Goal: Find specific page/section: Find specific page/section

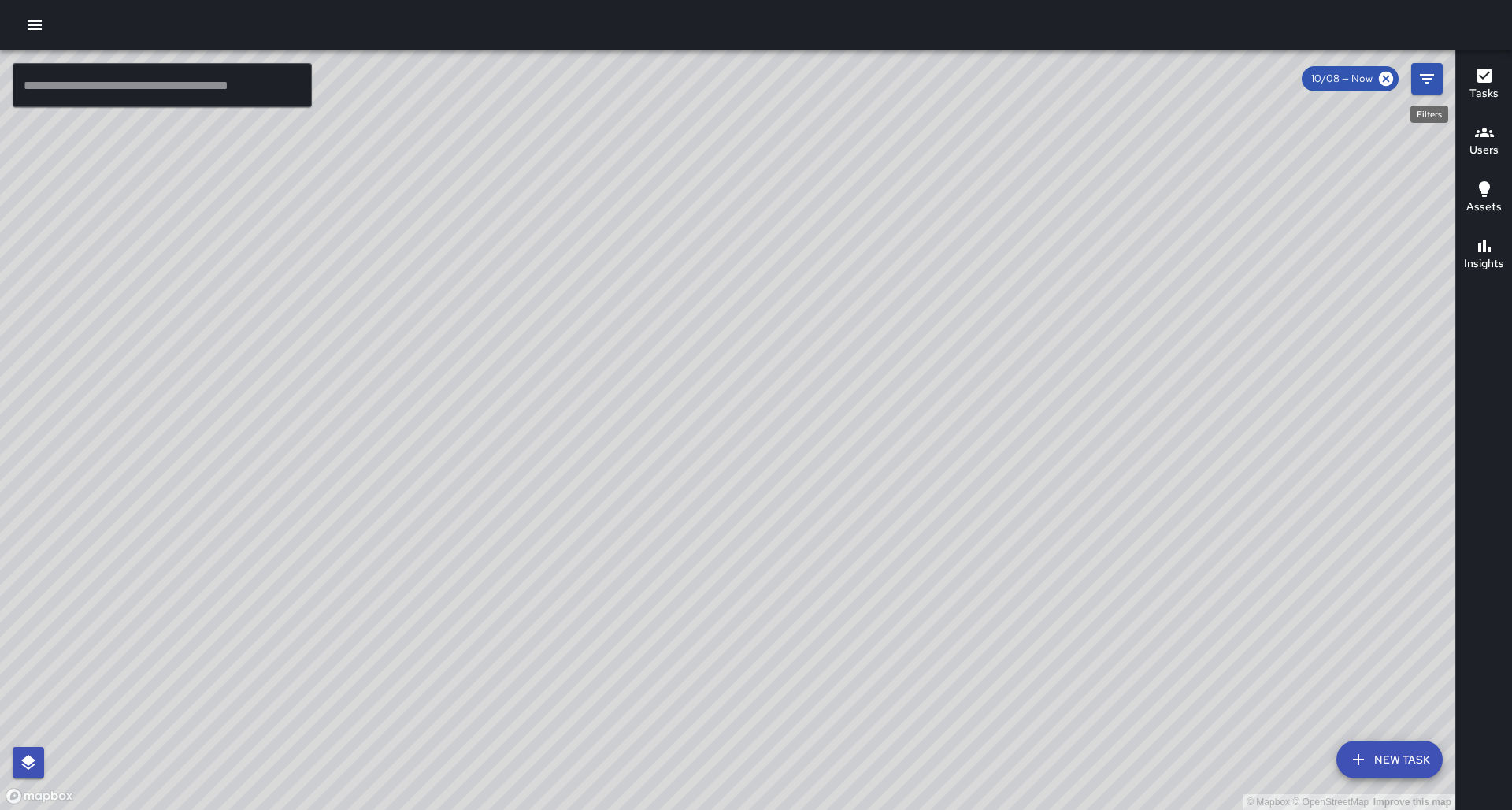
click at [1439, 81] on button "Filters" at bounding box center [1426, 79] width 32 height 32
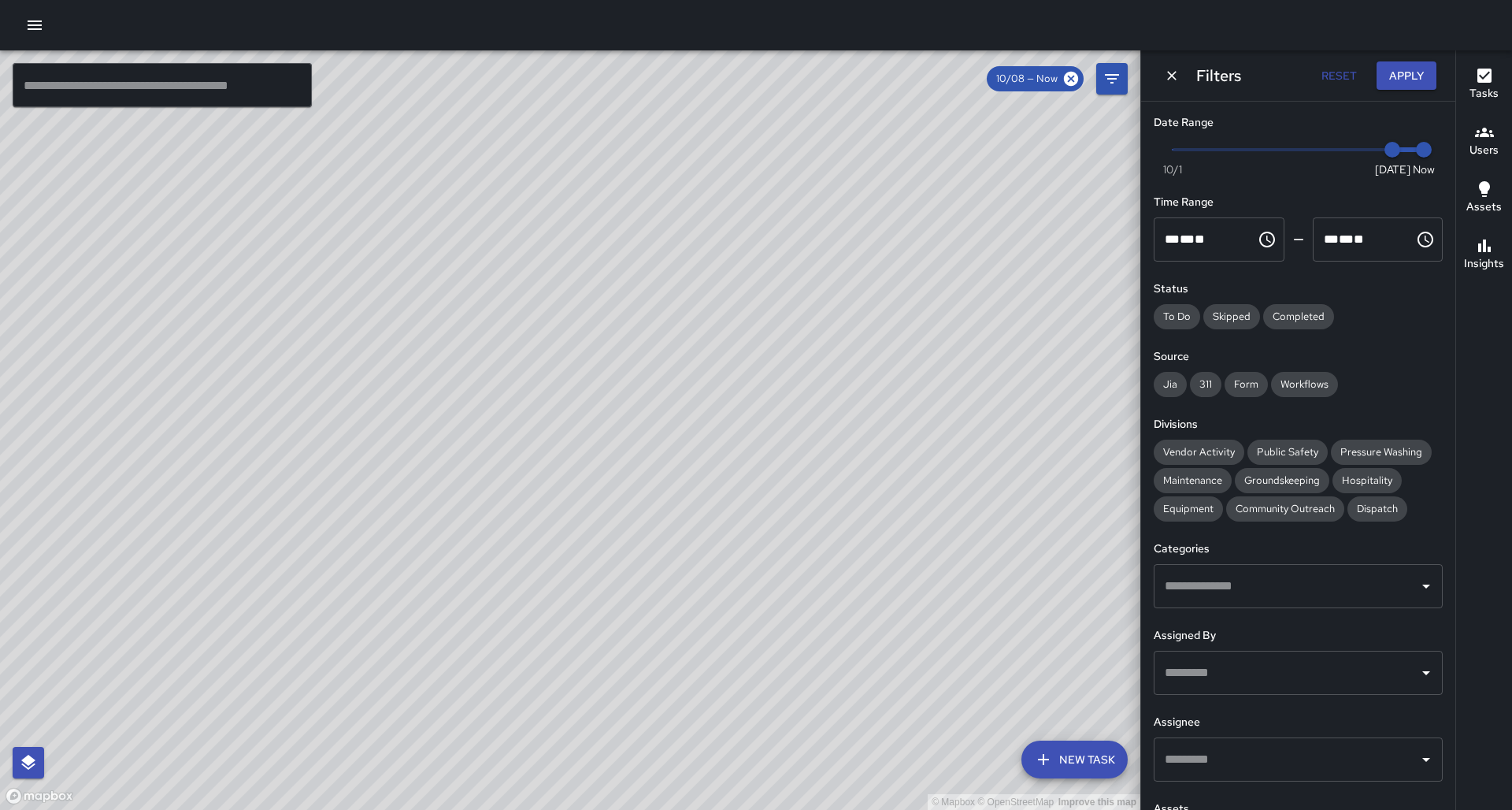
click at [1195, 744] on input "text" at bounding box center [1286, 759] width 251 height 30
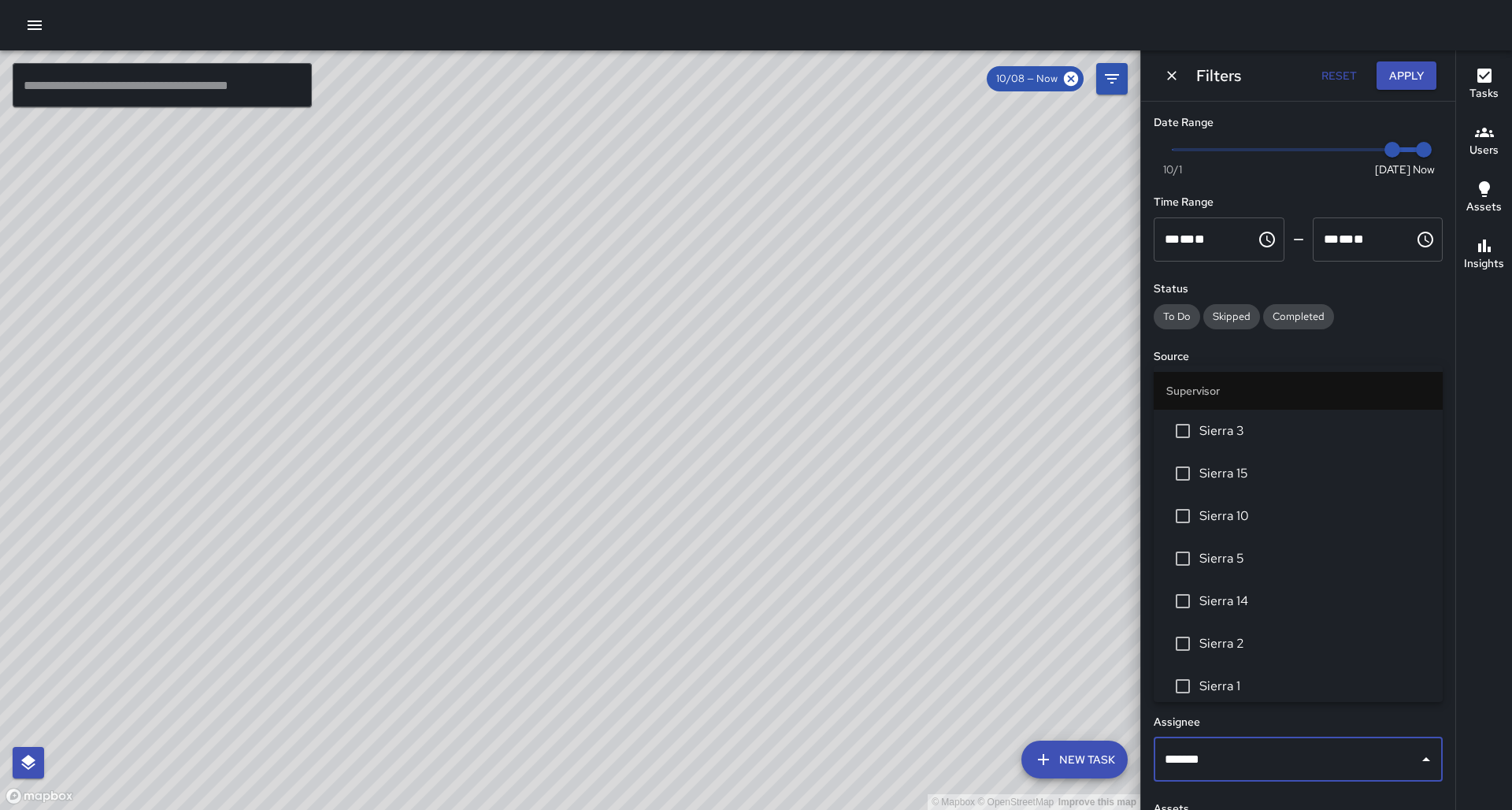
type input "********"
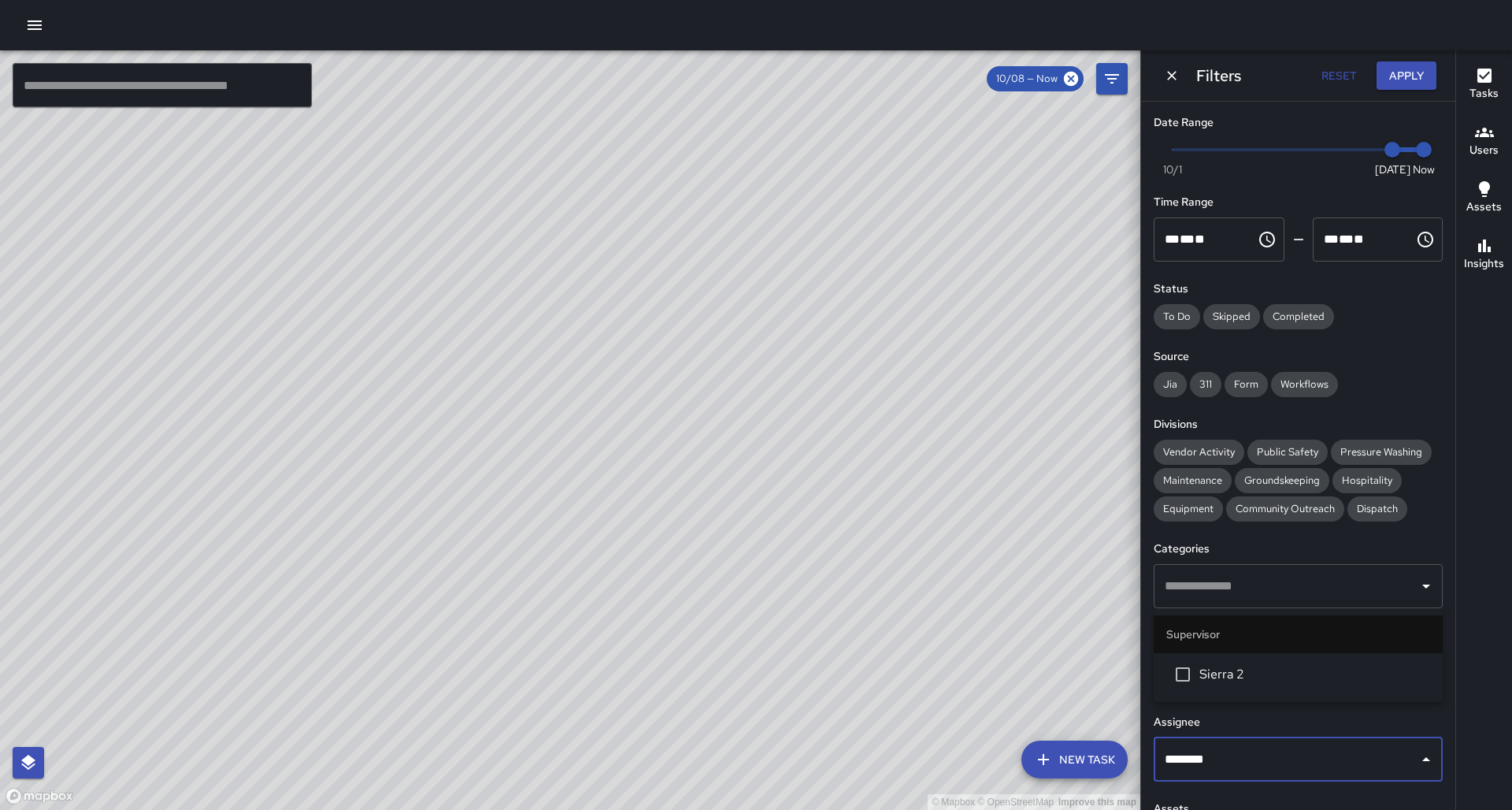
click at [1222, 690] on li "Sierra 2" at bounding box center [1298, 675] width 289 height 43
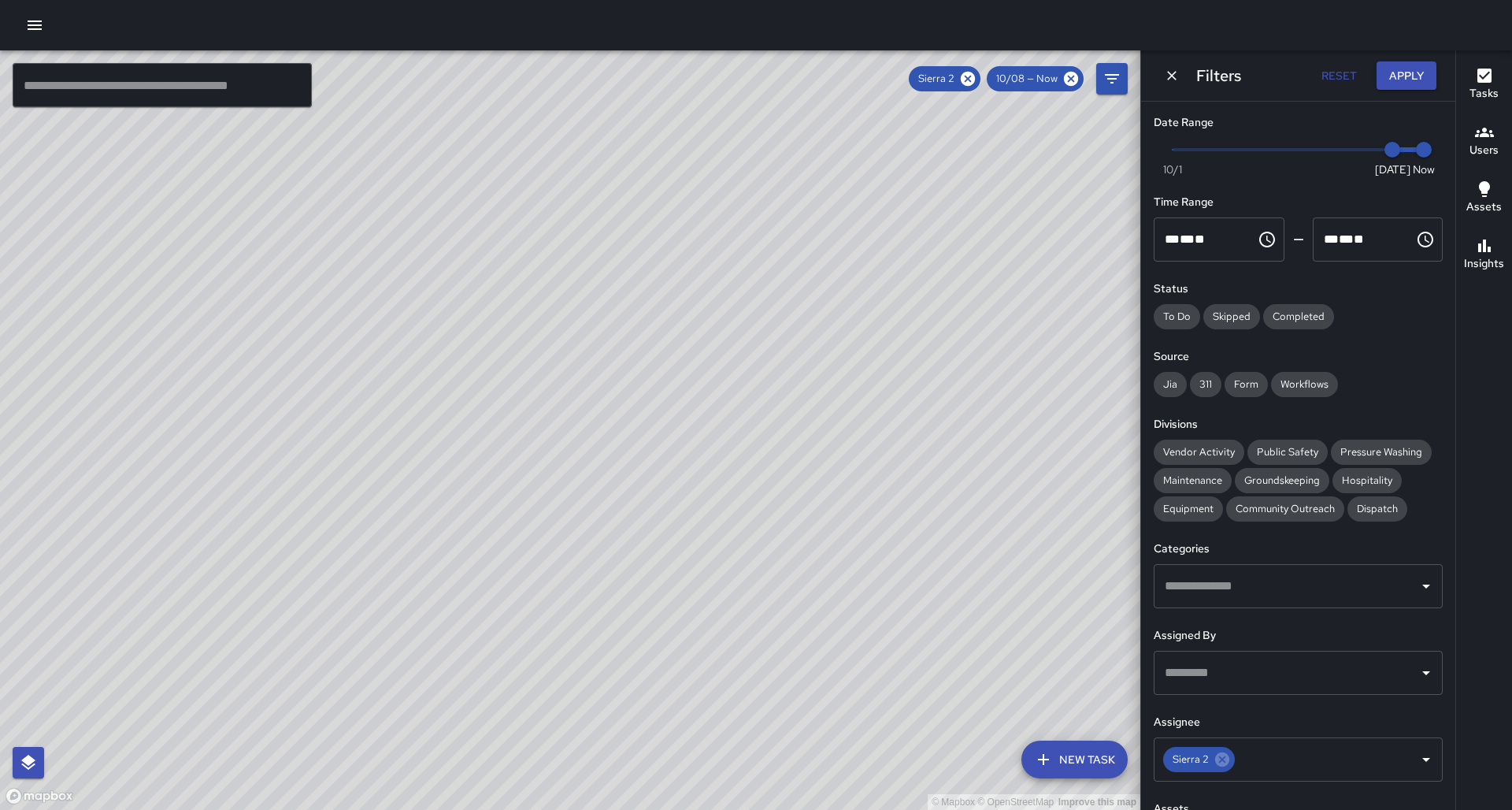
drag, startPoint x: 838, startPoint y: 330, endPoint x: 801, endPoint y: 519, distance: 192.6
click at [821, 532] on div "© Mapbox © OpenStreetMap Improve this map" at bounding box center [570, 430] width 1140 height 759
click at [975, 76] on icon at bounding box center [968, 79] width 15 height 15
click at [1211, 744] on input "text" at bounding box center [1286, 759] width 251 height 30
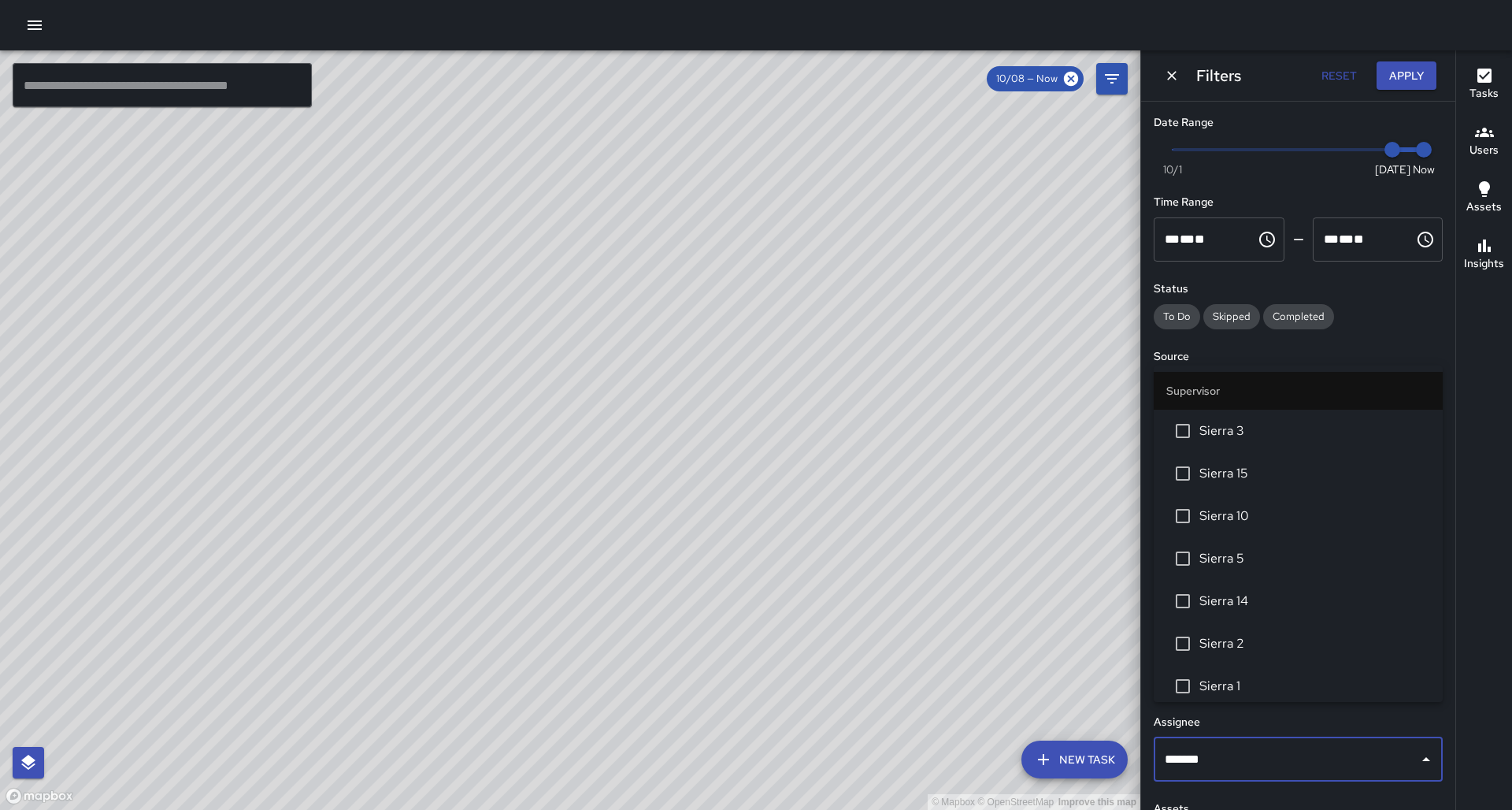
type input "********"
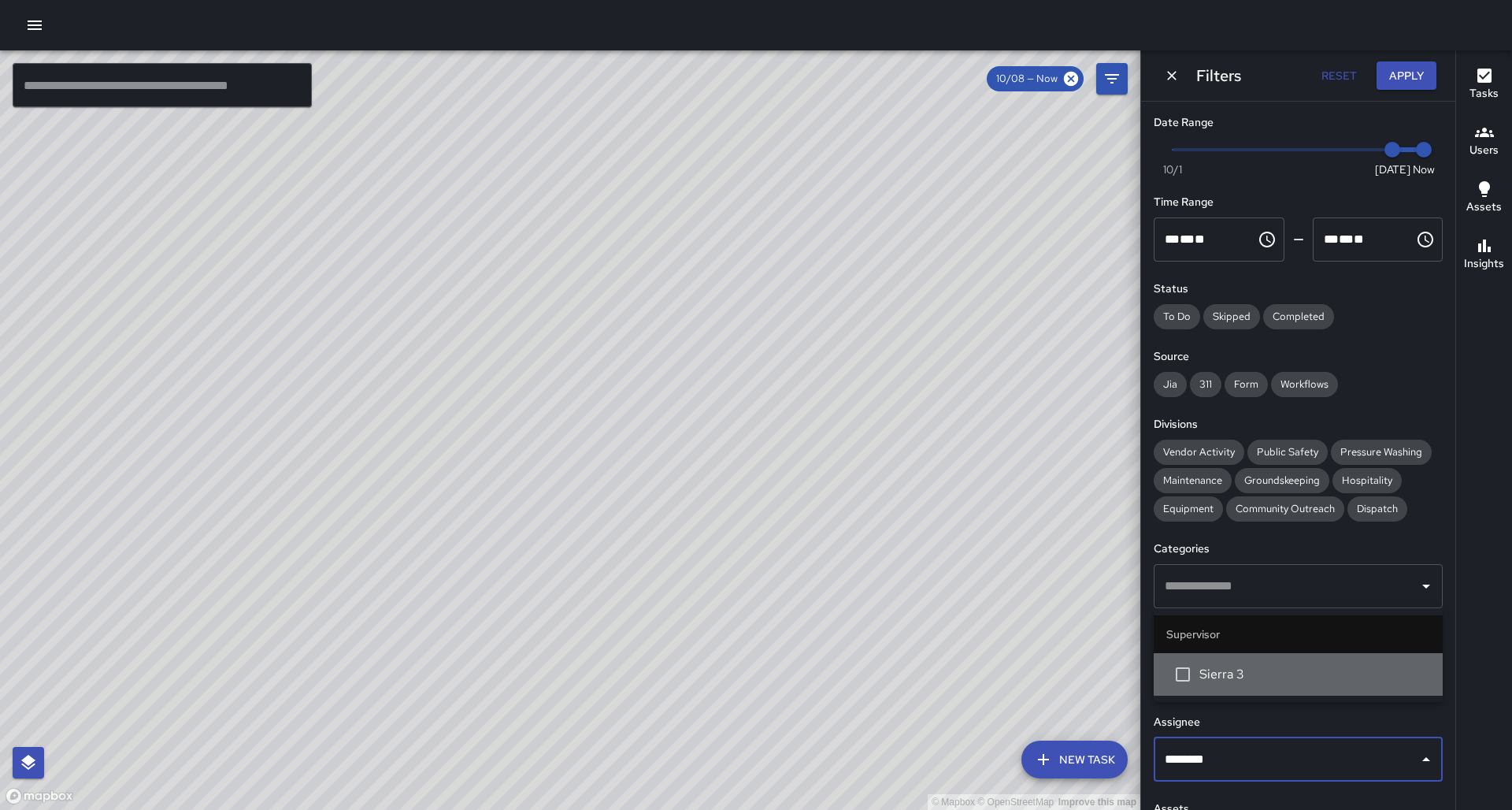
click at [1254, 688] on li "Sierra 3" at bounding box center [1298, 675] width 289 height 43
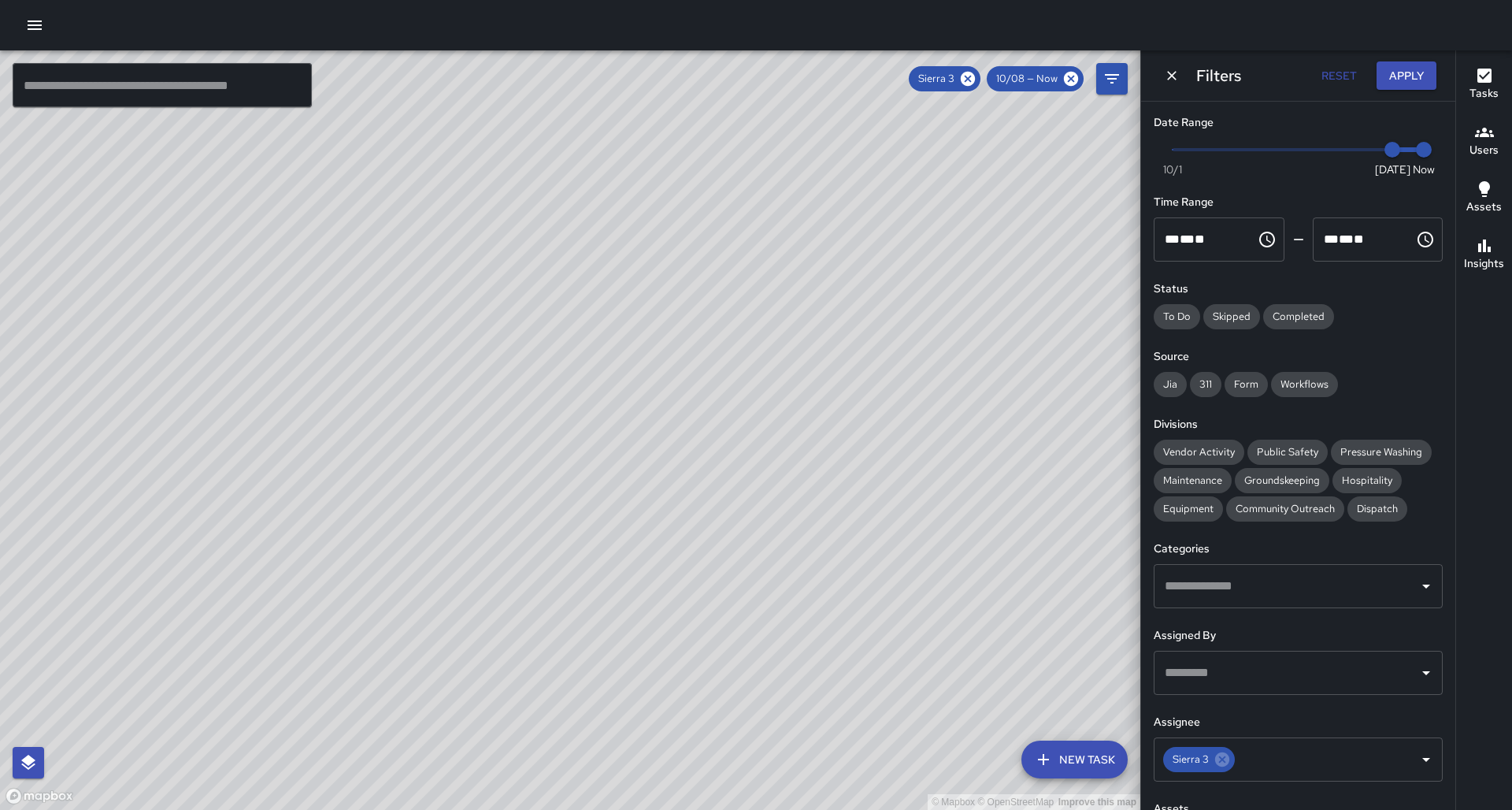
drag, startPoint x: 541, startPoint y: 716, endPoint x: 636, endPoint y: 548, distance: 193.0
click at [643, 546] on div "© Mapbox © OpenStreetMap Improve this map" at bounding box center [570, 430] width 1140 height 759
click at [975, 78] on icon at bounding box center [968, 79] width 15 height 15
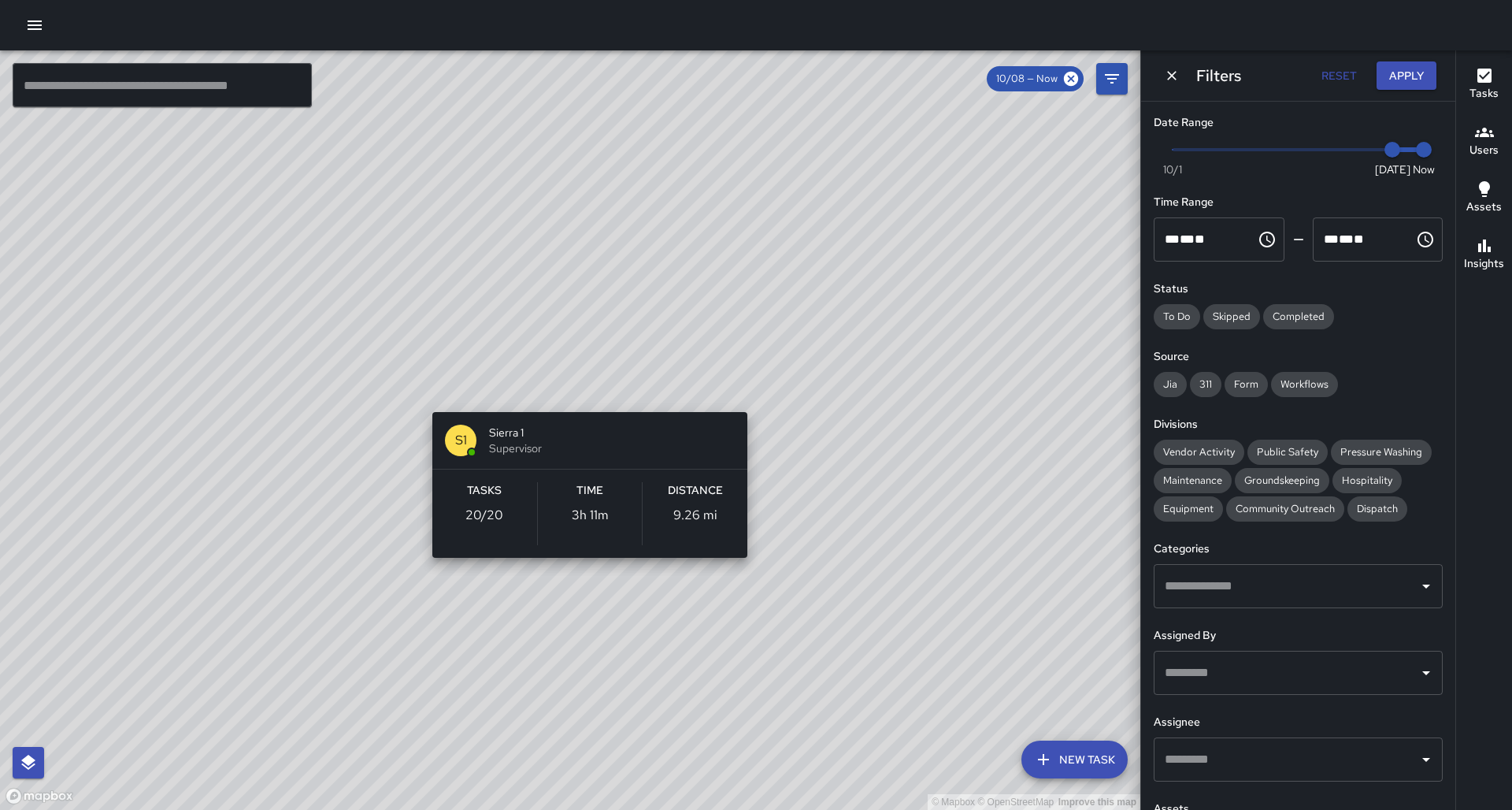
click at [585, 387] on div "© Mapbox © OpenStreetMap Improve this map S1 Sierra 1 Supervisor Tasks 20 / 20 …" at bounding box center [570, 430] width 1140 height 759
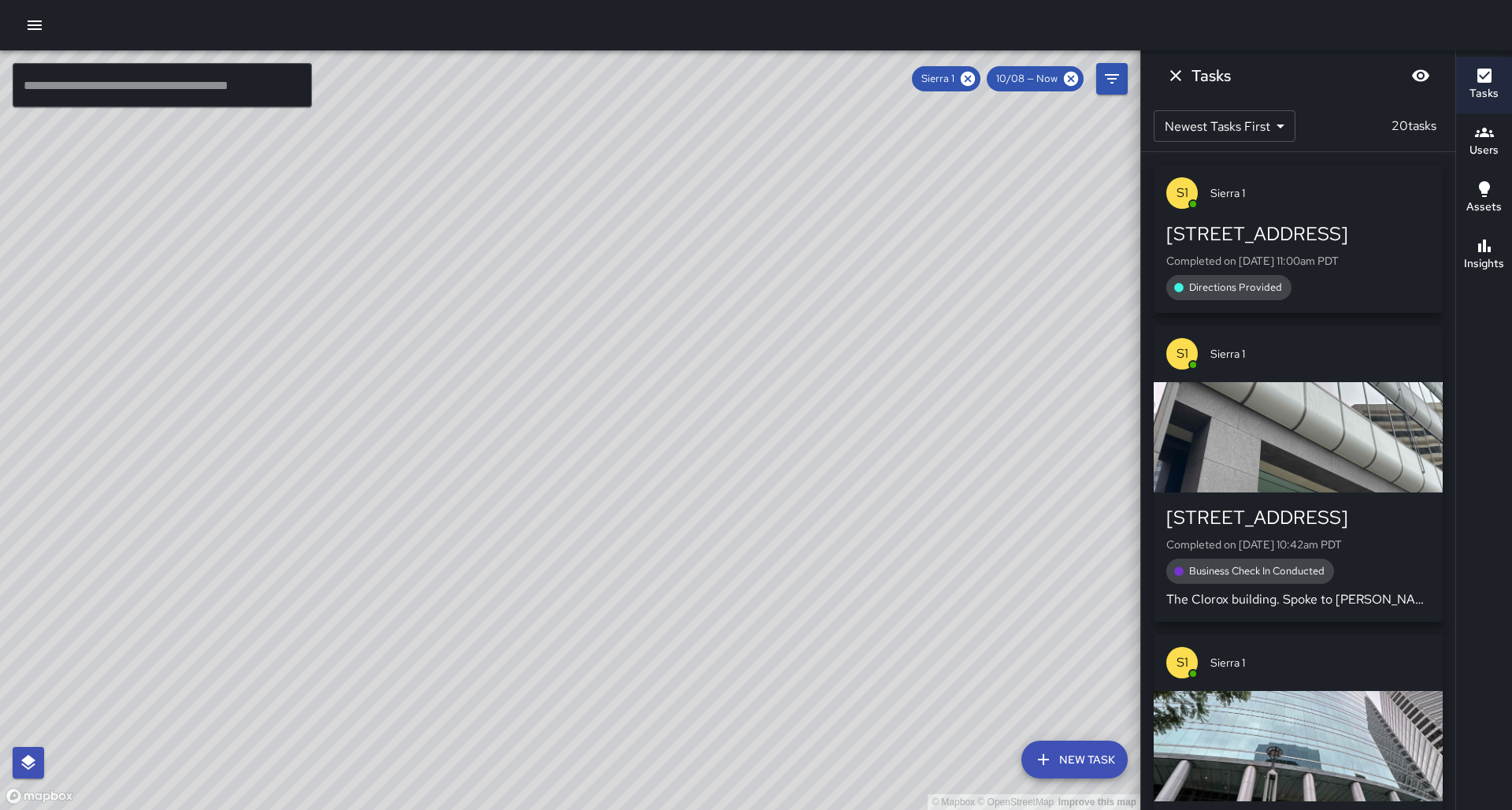
drag, startPoint x: 387, startPoint y: 403, endPoint x: 456, endPoint y: 339, distance: 94.1
click at [455, 340] on div "© Mapbox © OpenStreetMap Improve this map" at bounding box center [570, 430] width 1140 height 759
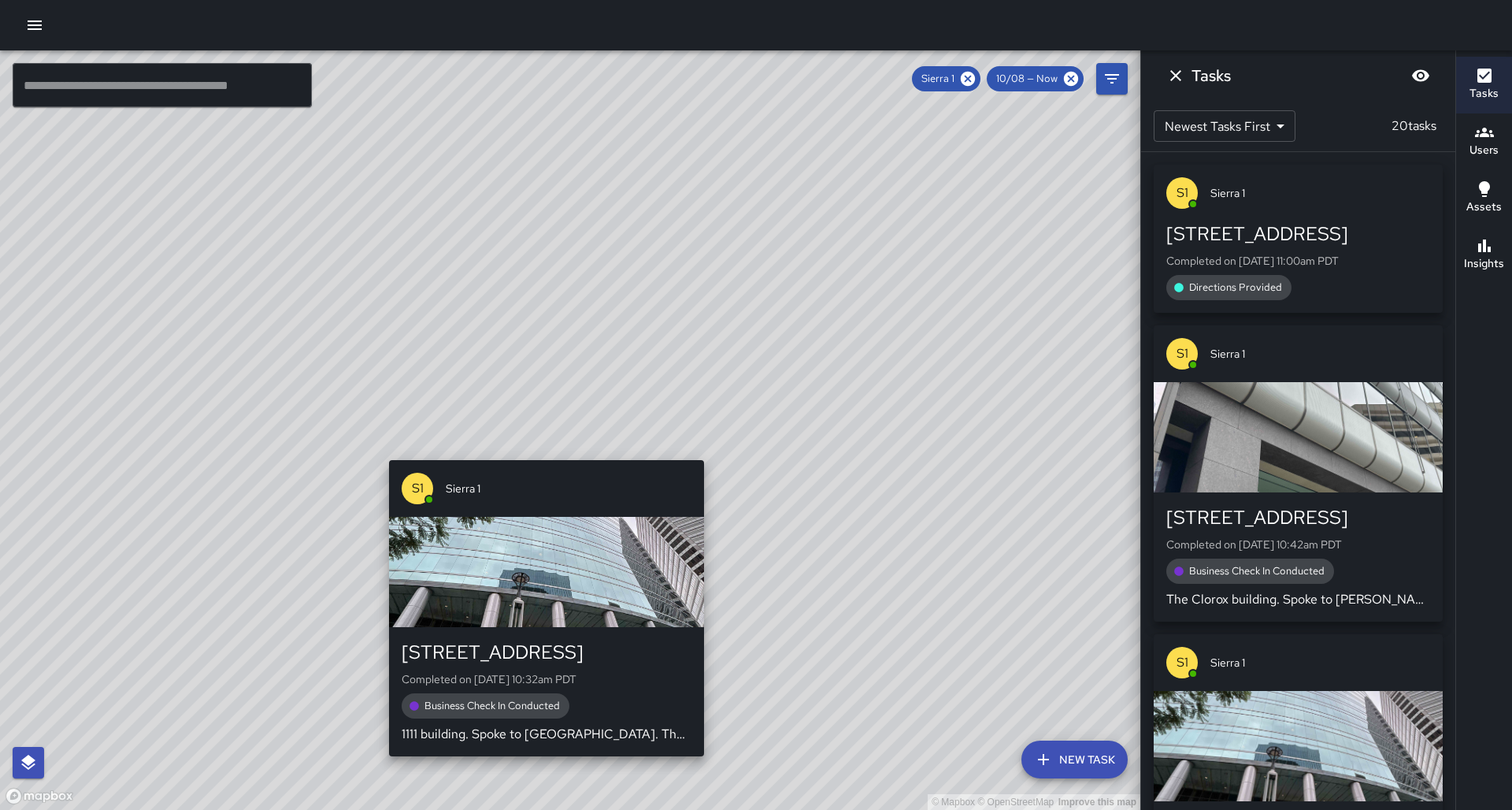
drag, startPoint x: 441, startPoint y: 579, endPoint x: 538, endPoint y: 448, distance: 163.0
click at [538, 448] on div "© Mapbox © OpenStreetMap Improve this map S1 Sierra 1 [STREET_ADDRESS] Complete…" at bounding box center [570, 430] width 1140 height 759
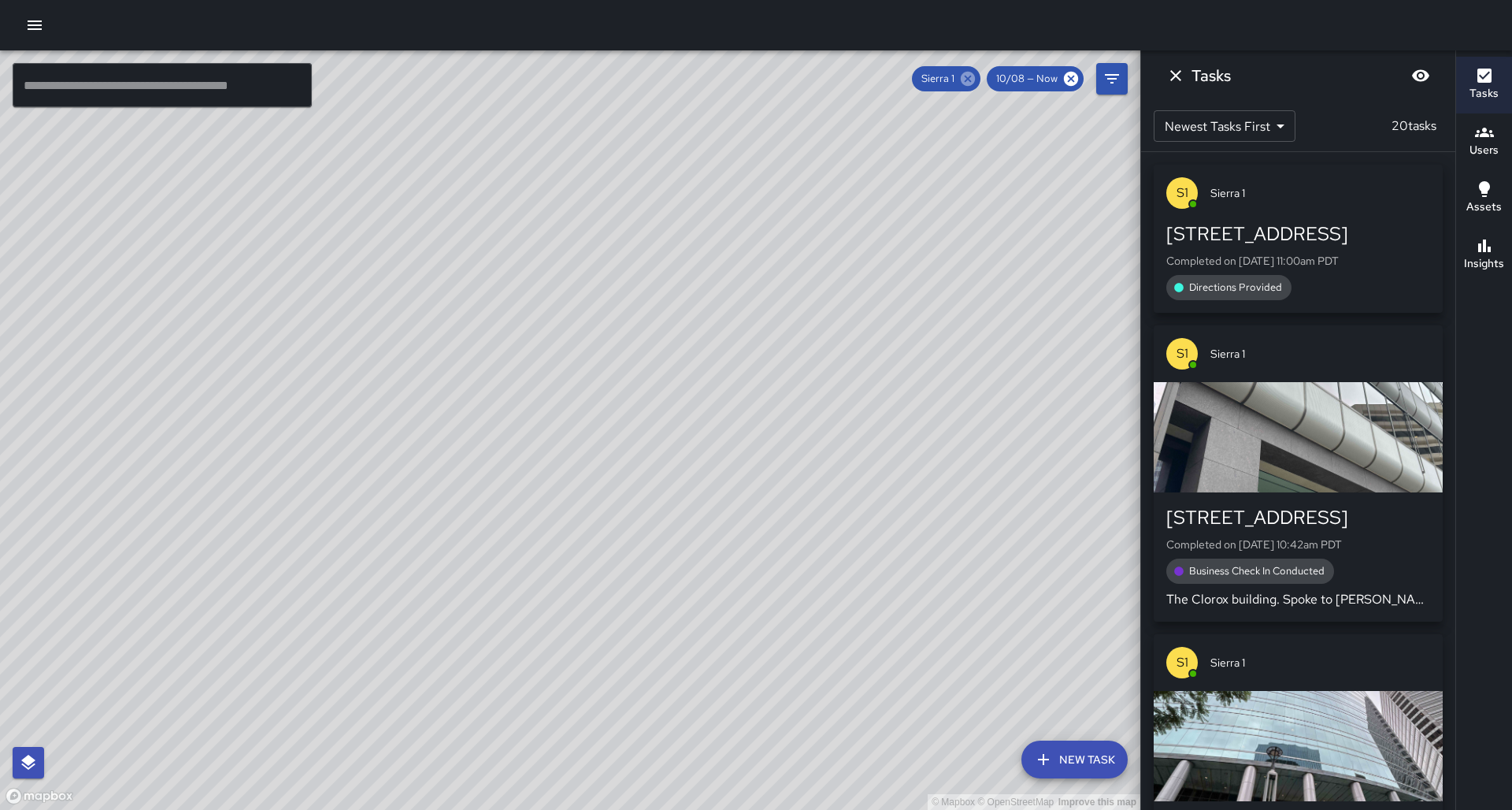
click at [975, 81] on icon at bounding box center [968, 79] width 15 height 15
